Goal: Information Seeking & Learning: Learn about a topic

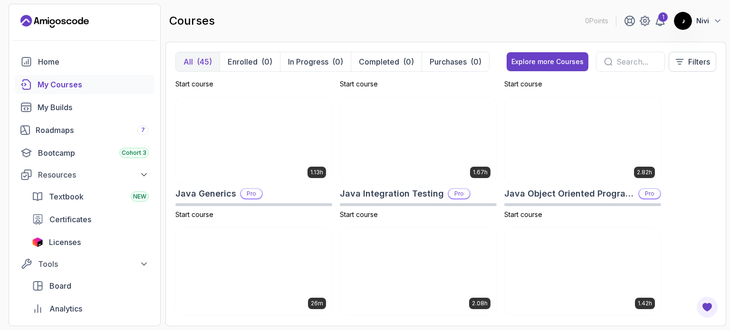
scroll to position [770, 0]
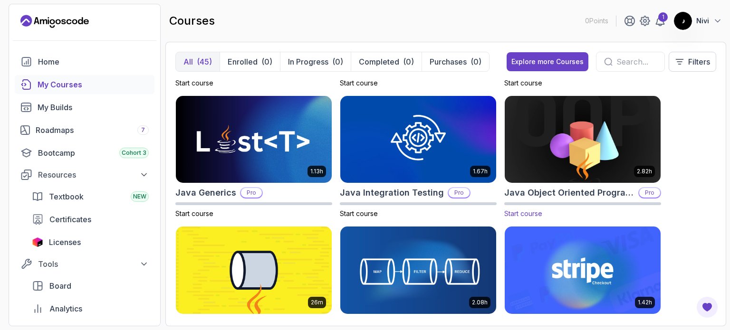
click at [534, 216] on span "Start course" at bounding box center [523, 214] width 38 height 8
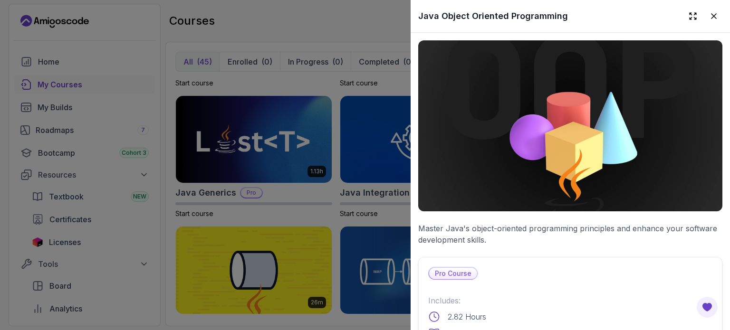
scroll to position [0, 0]
click at [580, 129] on img at bounding box center [570, 125] width 304 height 171
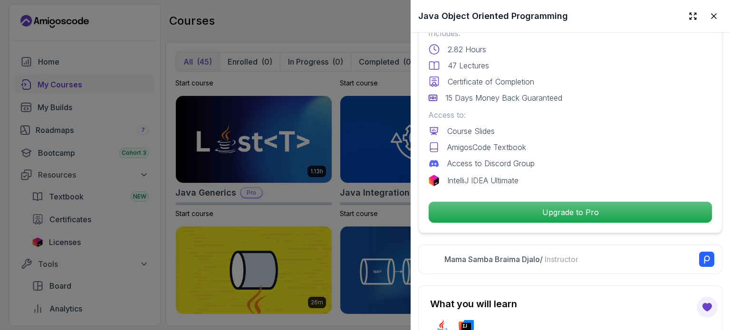
scroll to position [268, 0]
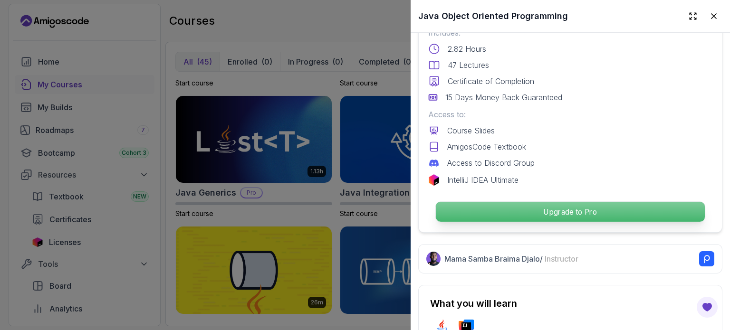
click at [540, 213] on p "Upgrade to Pro" at bounding box center [570, 212] width 269 height 20
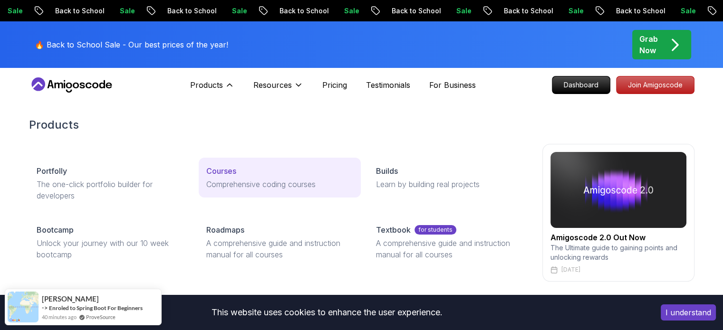
click at [229, 173] on p "Courses" at bounding box center [221, 170] width 30 height 11
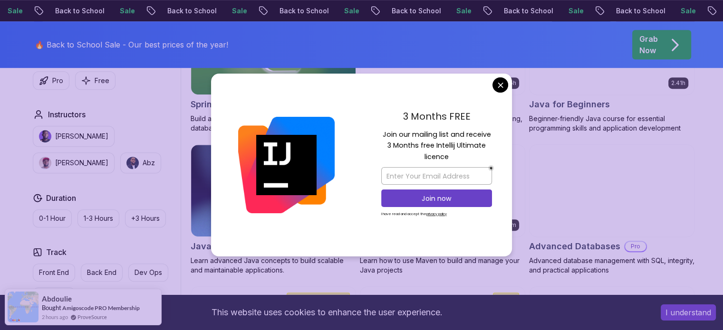
scroll to position [517, 0]
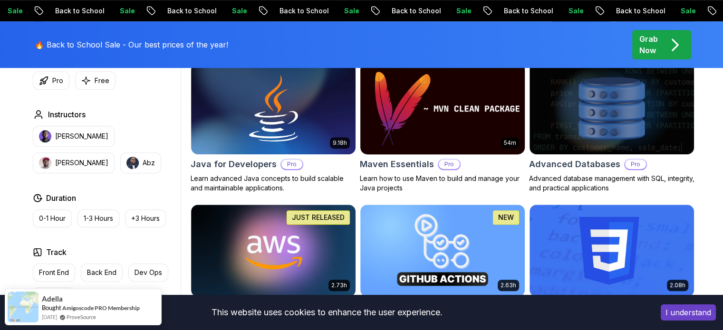
scroll to position [207, 0]
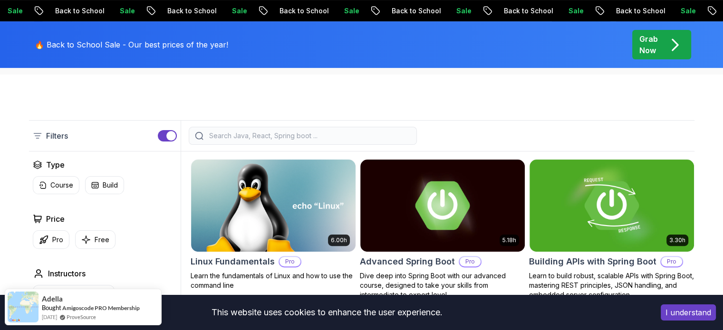
click at [333, 133] on input "search" at bounding box center [308, 136] width 203 height 10
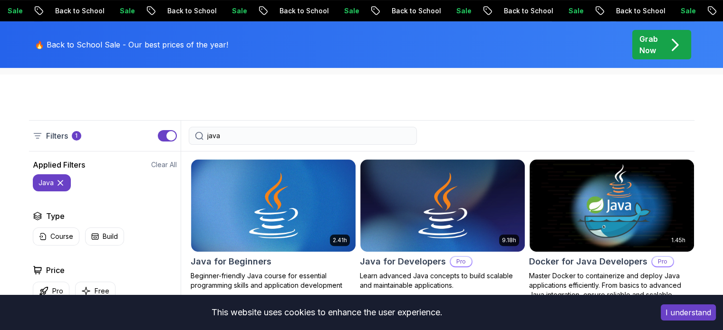
type input "java"
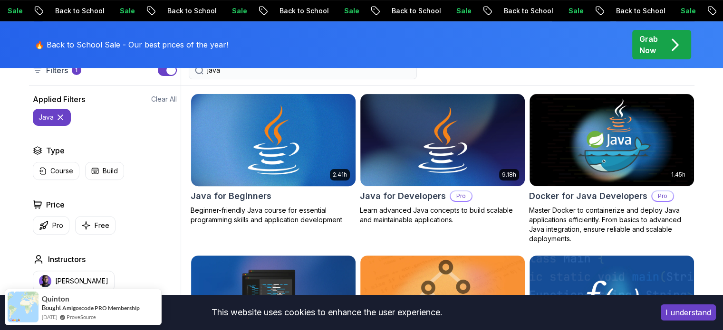
scroll to position [268, 0]
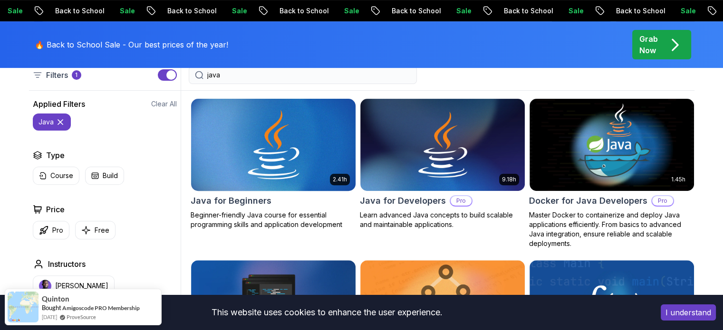
click at [268, 155] on img at bounding box center [273, 145] width 173 height 97
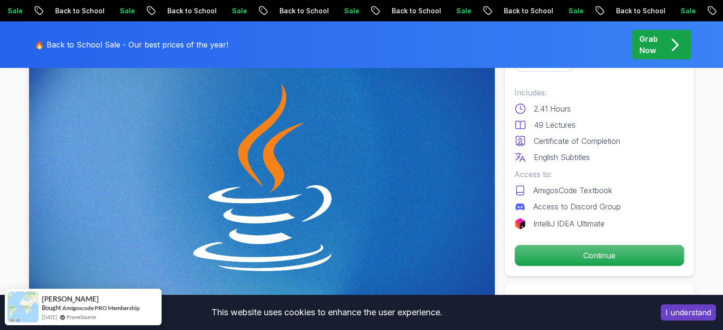
scroll to position [73, 0]
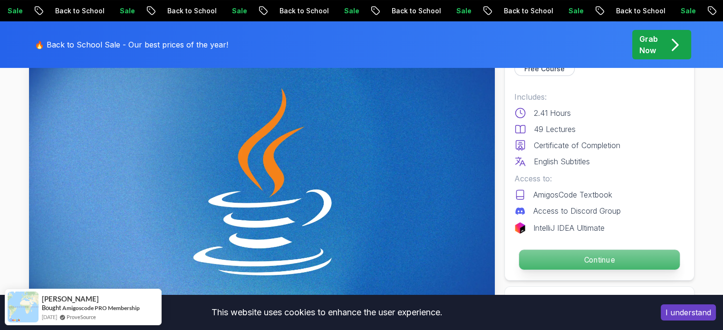
click at [600, 258] on p "Continue" at bounding box center [599, 260] width 161 height 20
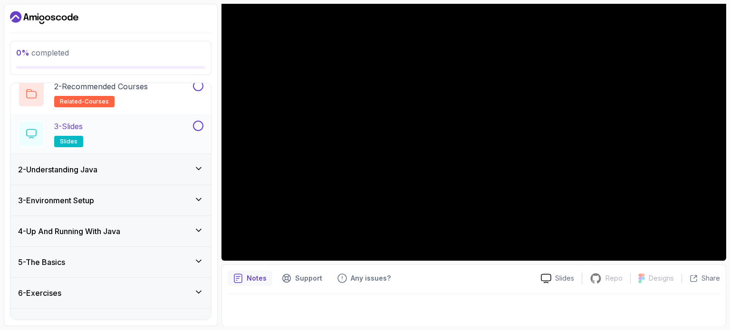
scroll to position [97, 0]
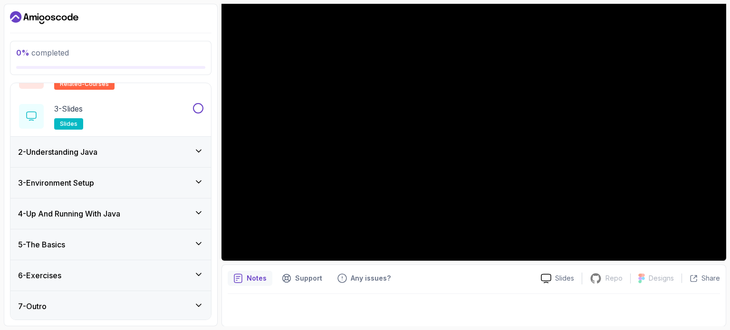
click at [203, 301] on icon at bounding box center [199, 306] width 10 height 10
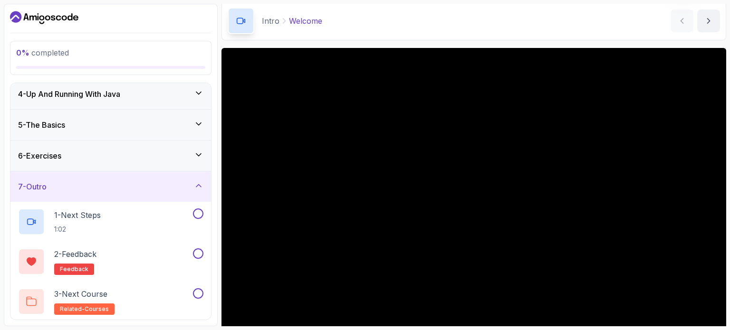
scroll to position [0, 0]
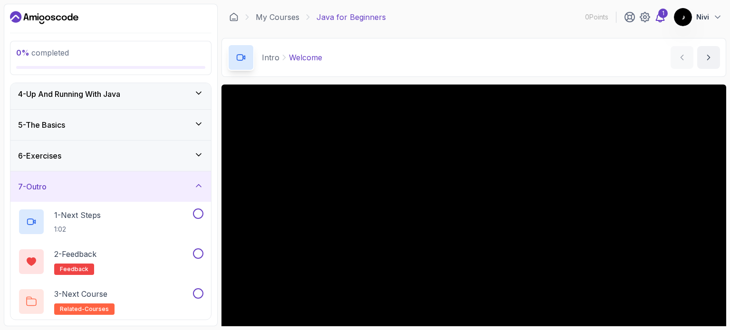
click at [660, 19] on icon at bounding box center [660, 16] width 11 height 11
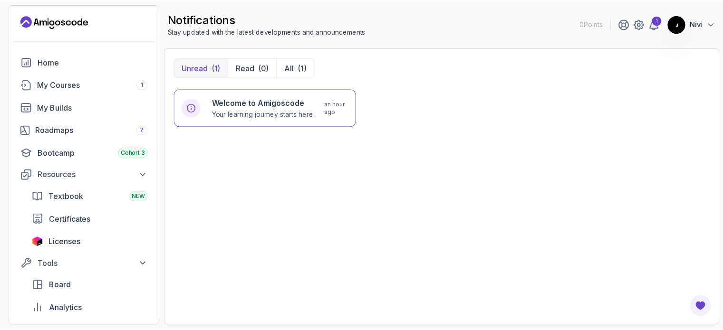
scroll to position [1, 0]
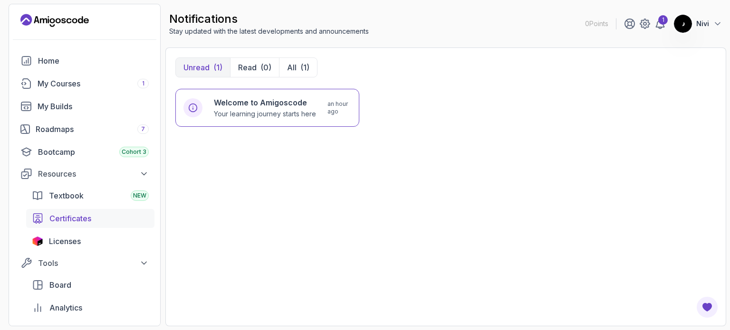
click at [87, 219] on span "Certificates" at bounding box center [70, 218] width 42 height 11
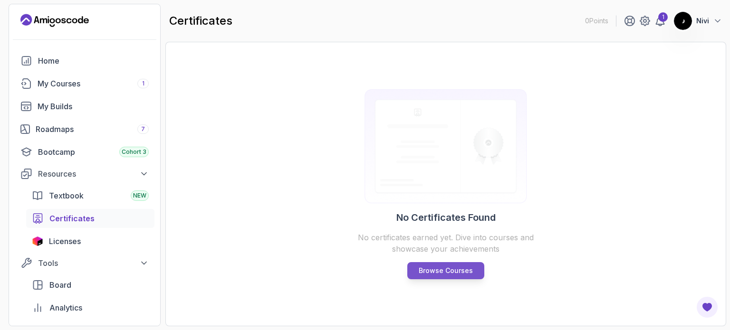
click at [459, 264] on link "Browse Courses" at bounding box center [445, 270] width 77 height 17
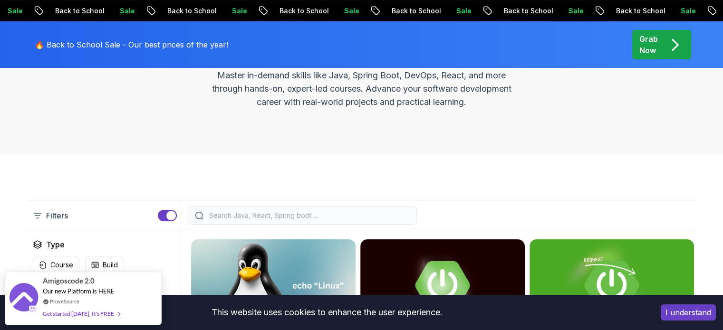
scroll to position [169, 0]
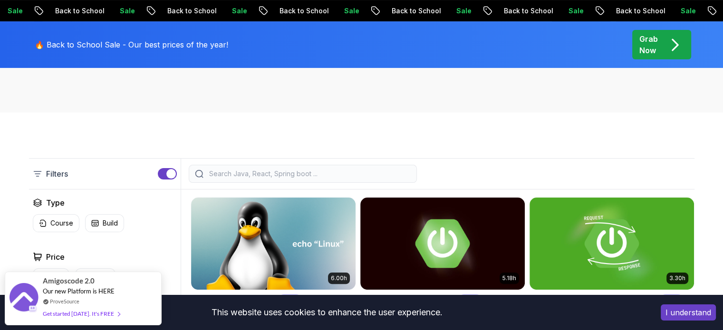
click at [250, 173] on input "search" at bounding box center [308, 174] width 203 height 10
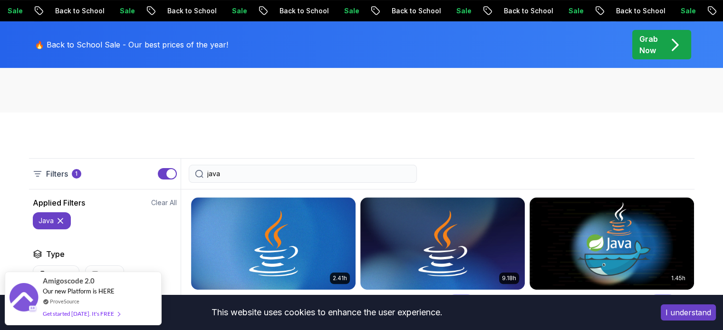
type input "java"
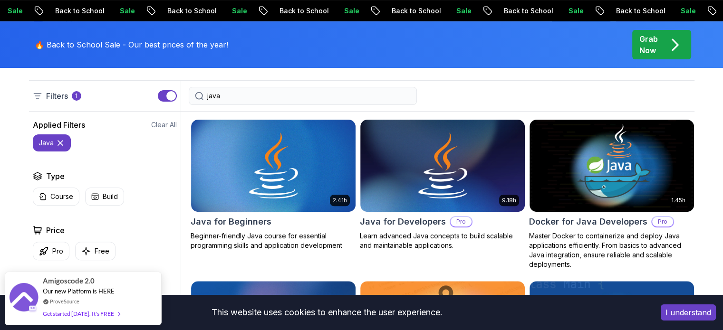
scroll to position [249, 0]
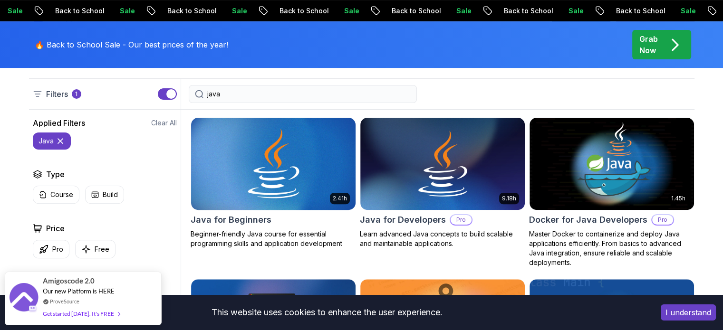
click at [269, 163] on img at bounding box center [273, 164] width 173 height 97
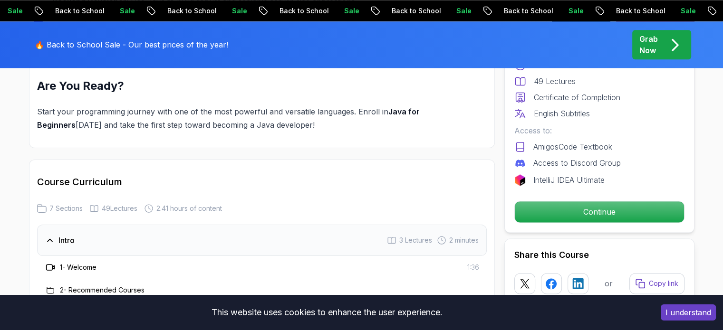
scroll to position [1276, 0]
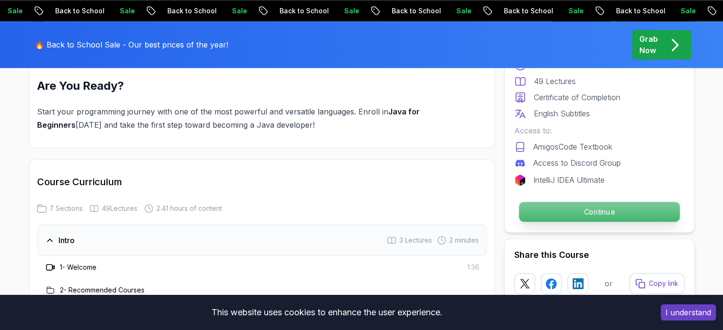
click at [626, 211] on p "Continue" at bounding box center [599, 212] width 161 height 20
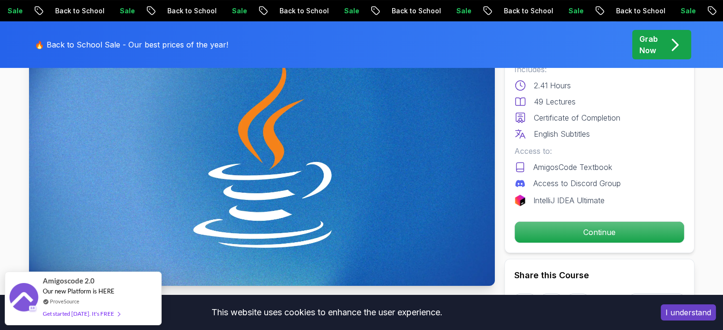
scroll to position [97, 0]
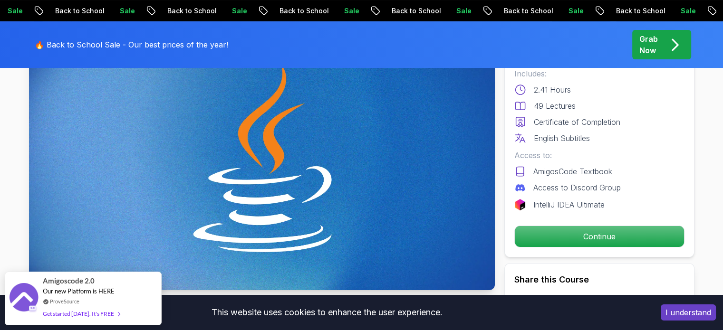
click at [574, 123] on p "Certificate of Completion" at bounding box center [577, 121] width 87 height 11
